Goal: Information Seeking & Learning: Understand process/instructions

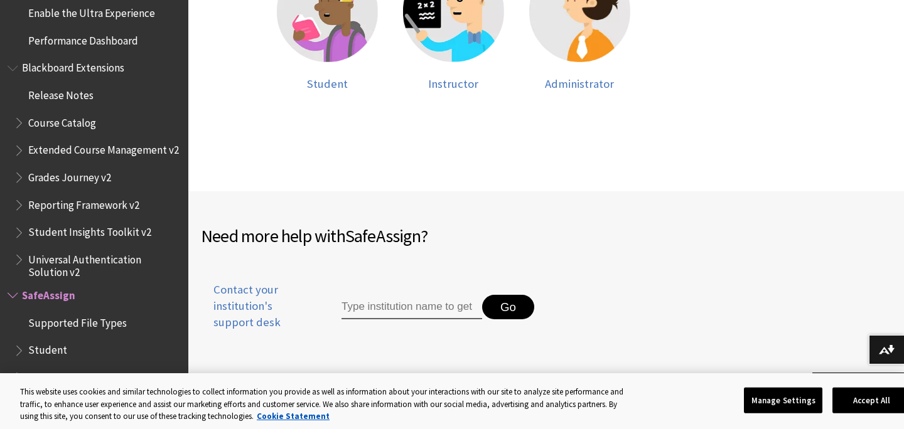
scroll to position [406, 0]
click at [446, 84] on span "Instructor" at bounding box center [453, 83] width 50 height 14
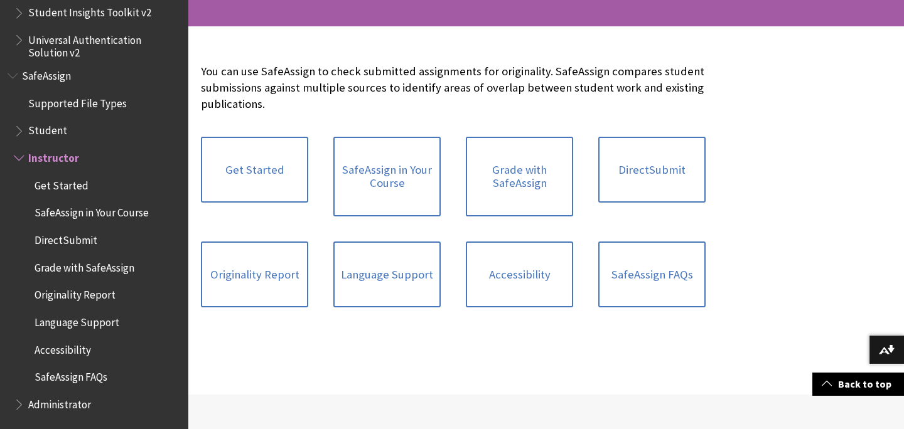
scroll to position [239, 0]
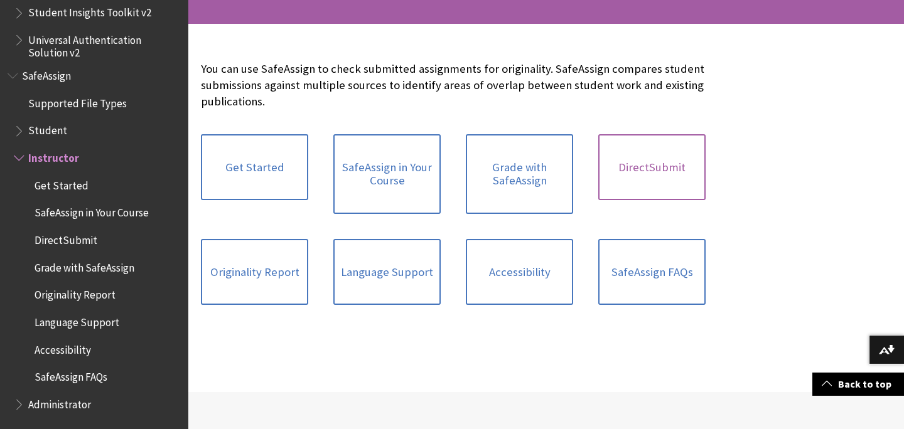
click at [625, 162] on link "DirectSubmit" at bounding box center [651, 167] width 107 height 67
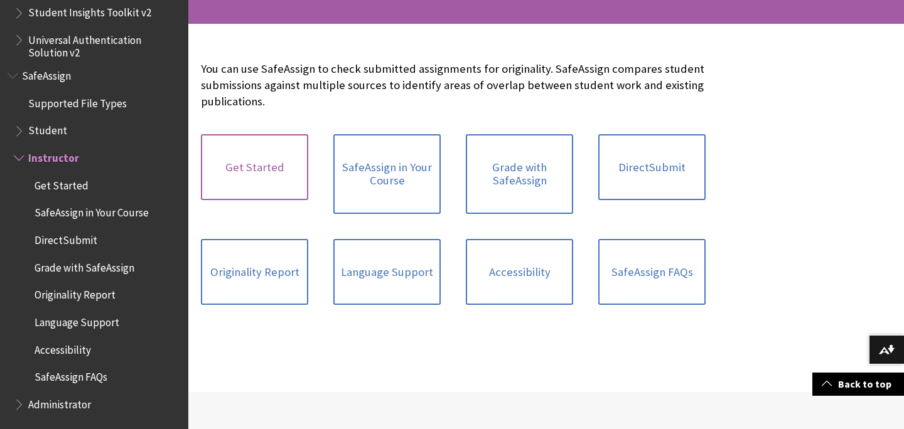
click at [252, 165] on link "Get Started" at bounding box center [254, 167] width 107 height 67
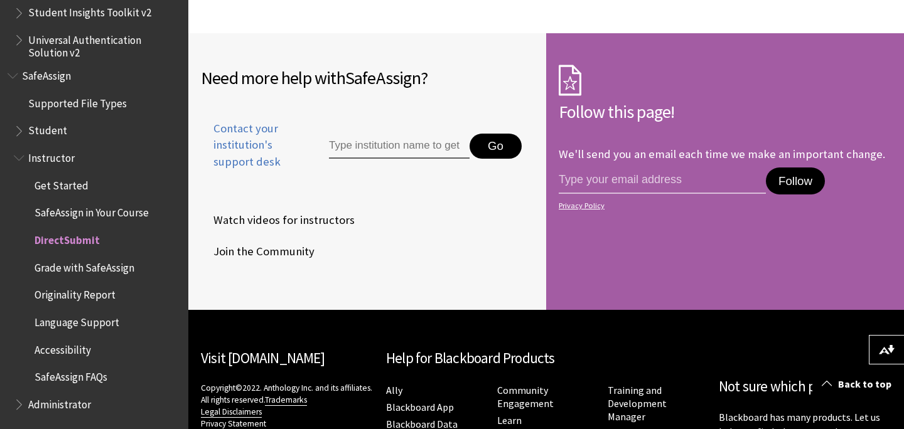
scroll to position [2903, 0]
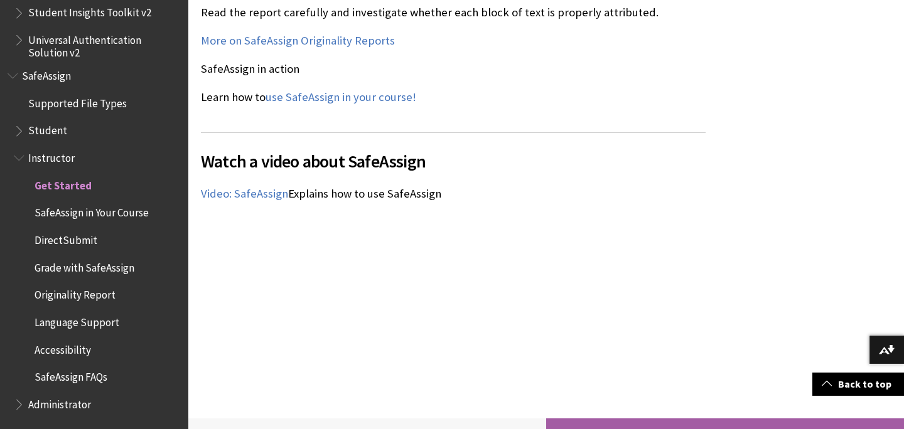
scroll to position [1673, 0]
